Goal: Navigation & Orientation: Find specific page/section

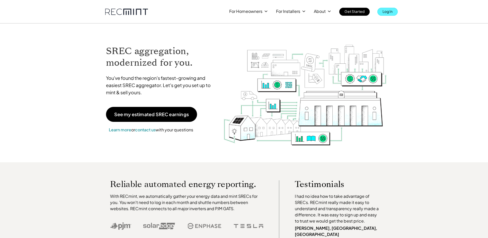
click at [386, 11] on p "Log In" at bounding box center [387, 11] width 10 height 7
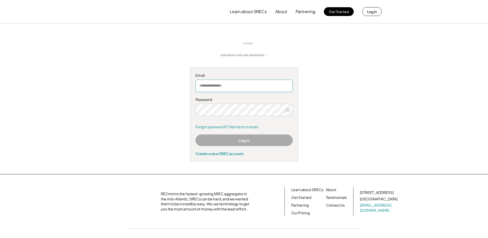
click at [241, 84] on input "email" at bounding box center [243, 85] width 97 height 12
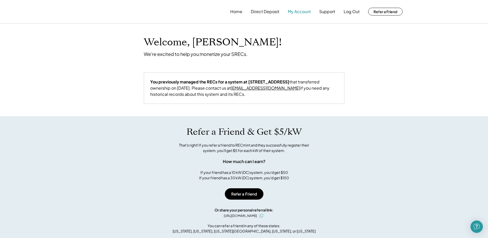
click at [293, 9] on button "My Account" at bounding box center [299, 11] width 23 height 10
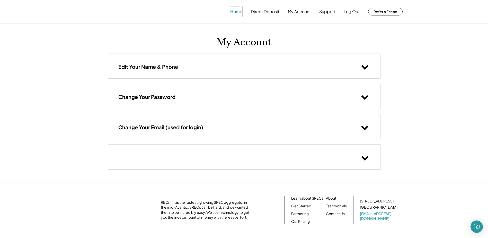
click at [237, 9] on button "Home" at bounding box center [236, 11] width 12 height 10
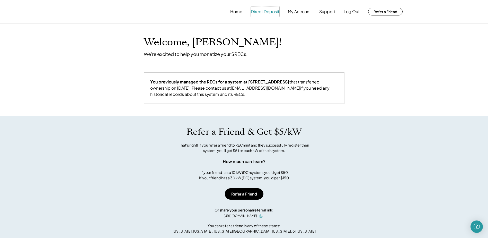
click at [261, 11] on button "Direct Deposit" at bounding box center [265, 11] width 29 height 10
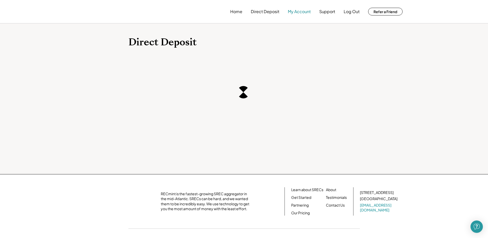
click at [299, 12] on button "My Account" at bounding box center [299, 11] width 23 height 10
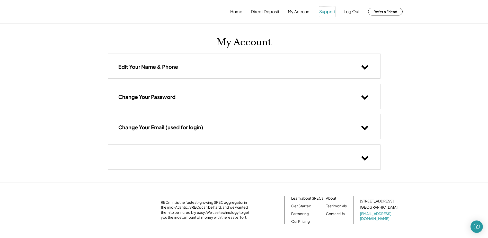
click at [324, 10] on button "Support" at bounding box center [327, 11] width 16 height 10
